Goal: Task Accomplishment & Management: Complete application form

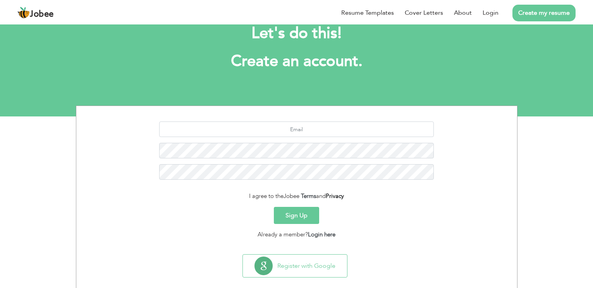
scroll to position [34, 0]
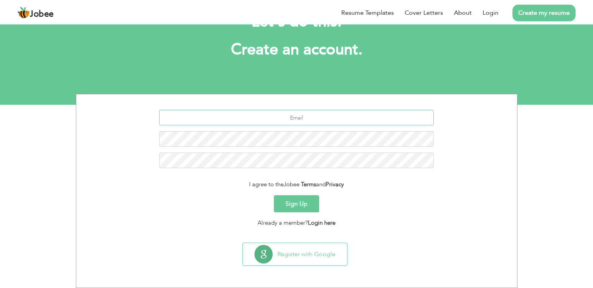
click at [319, 117] on input "text" at bounding box center [296, 118] width 275 height 16
type input "t"
click at [286, 115] on input "text" at bounding box center [296, 118] width 275 height 16
paste input "[EMAIL_ADDRESS][DOMAIN_NAME]"
type input "[EMAIL_ADDRESS][DOMAIN_NAME]"
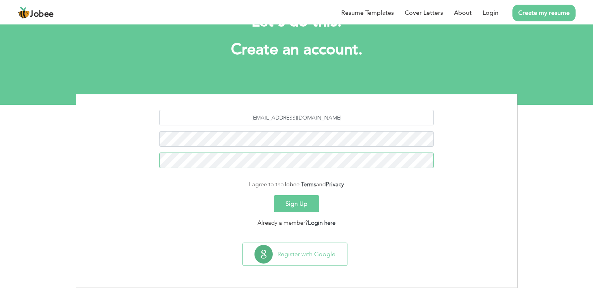
click at [274, 195] on button "Sign Up" at bounding box center [296, 203] width 45 height 17
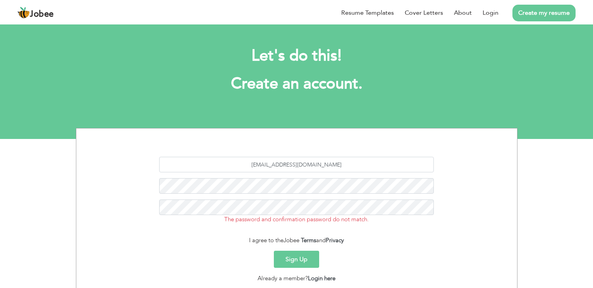
click at [297, 258] on button "Sign Up" at bounding box center [296, 258] width 45 height 17
